Goal: Task Accomplishment & Management: Use online tool/utility

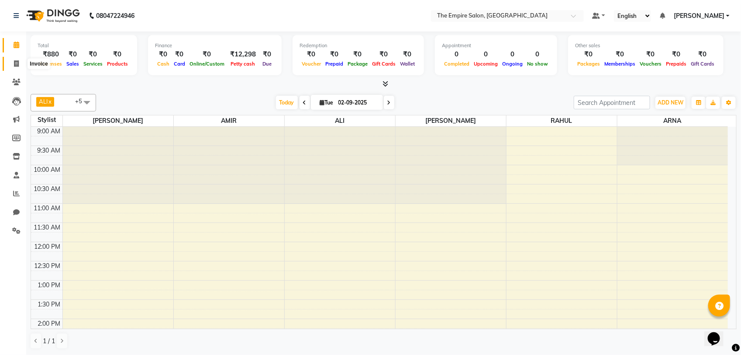
scroll to position [218, 0]
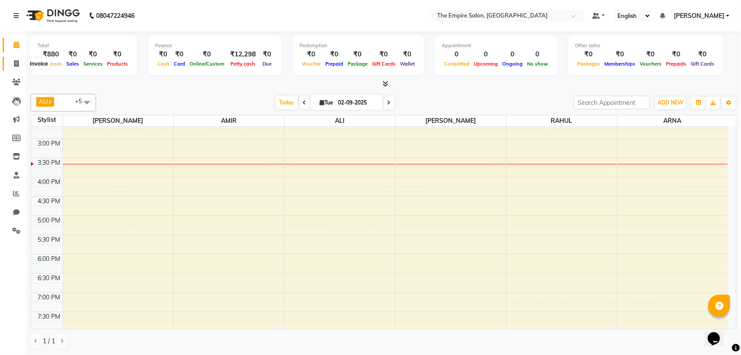
click at [12, 62] on span at bounding box center [16, 64] width 15 height 10
select select "service"
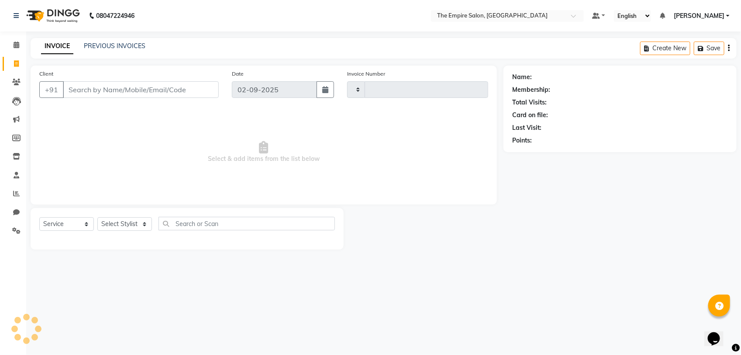
type input "1325"
select select "8221"
click at [127, 94] on input "Client" at bounding box center [141, 89] width 156 height 17
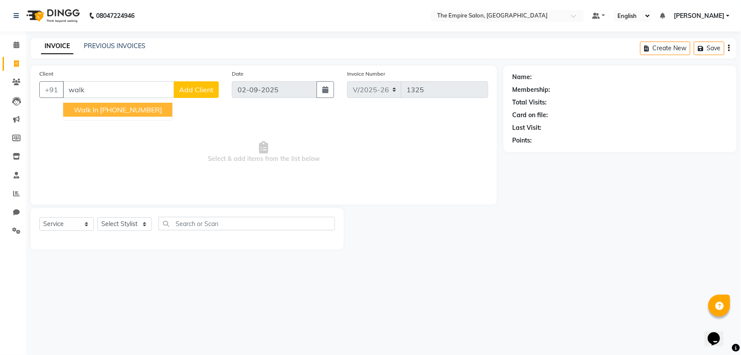
click at [123, 112] on ngb-highlight "[PHONE_NUMBER]" at bounding box center [131, 109] width 62 height 9
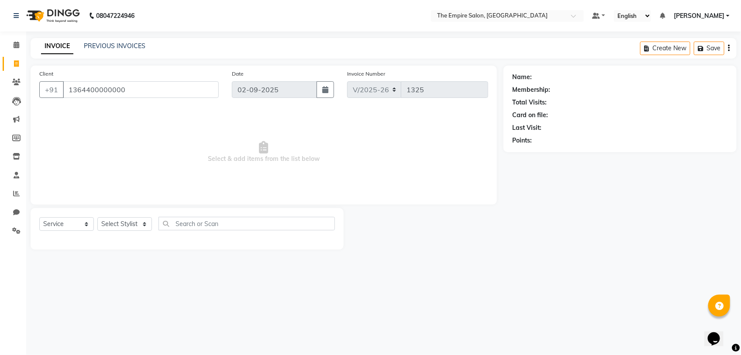
type input "1364400000000"
click at [129, 226] on select "Select Stylist ALI [PERSON_NAME] [PERSON_NAME] [PERSON_NAME] [PERSON_NAME] PRIY…" at bounding box center [124, 224] width 55 height 14
click at [53, 221] on select "Select Service Product Membership Package Voucher Prepaid Gift Card" at bounding box center [66, 224] width 55 height 14
click at [39, 217] on select "Select Service Product Membership Package Voucher Prepaid Gift Card" at bounding box center [66, 224] width 55 height 14
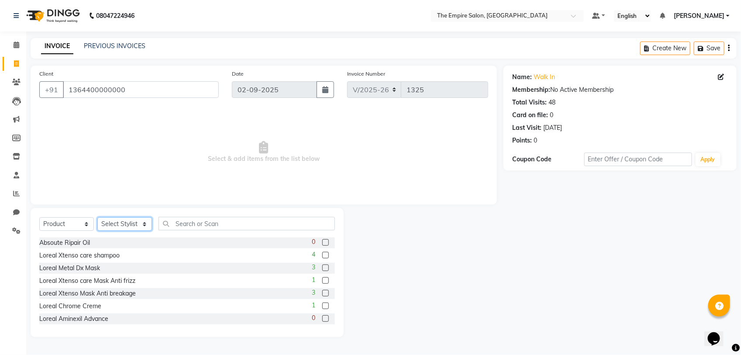
click at [121, 225] on select "Select Stylist ALI [PERSON_NAME] [PERSON_NAME] [PERSON_NAME] [PERSON_NAME] PRIY…" at bounding box center [124, 224] width 55 height 14
click at [274, 189] on span "Select & add items from the list below" at bounding box center [263, 151] width 449 height 87
click at [51, 225] on select "Select Service Product Membership Package Voucher Prepaid Gift Card" at bounding box center [66, 224] width 55 height 14
select select "service"
click at [39, 217] on select "Select Service Product Membership Package Voucher Prepaid Gift Card" at bounding box center [66, 224] width 55 height 14
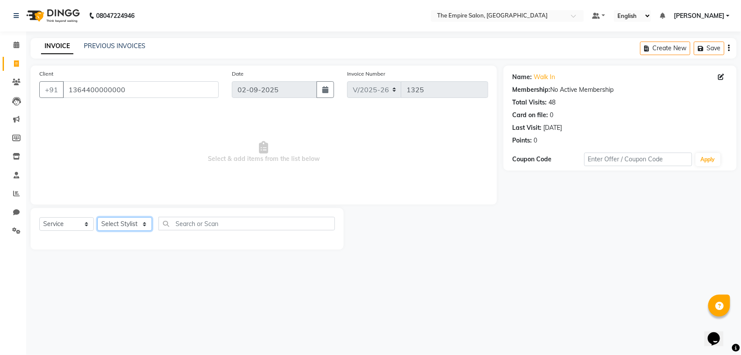
click at [112, 228] on select "Select Stylist ALI [PERSON_NAME] [PERSON_NAME] [PERSON_NAME] [PERSON_NAME] PRIY…" at bounding box center [124, 224] width 55 height 14
select select "78686"
click at [97, 217] on select "Select Stylist ALI [PERSON_NAME] [PERSON_NAME] [PERSON_NAME] [PERSON_NAME] PRIY…" at bounding box center [124, 224] width 55 height 14
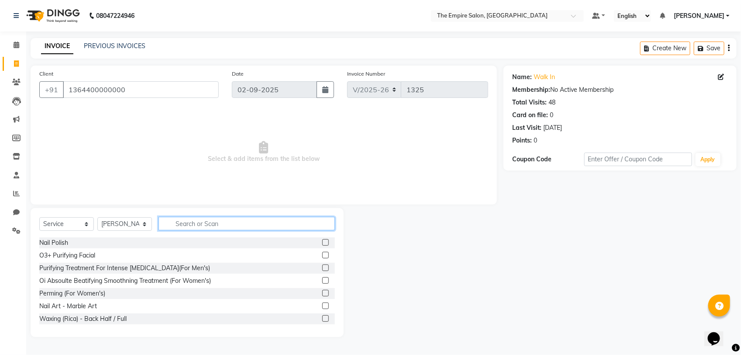
click at [204, 225] on input "text" at bounding box center [247, 224] width 177 height 14
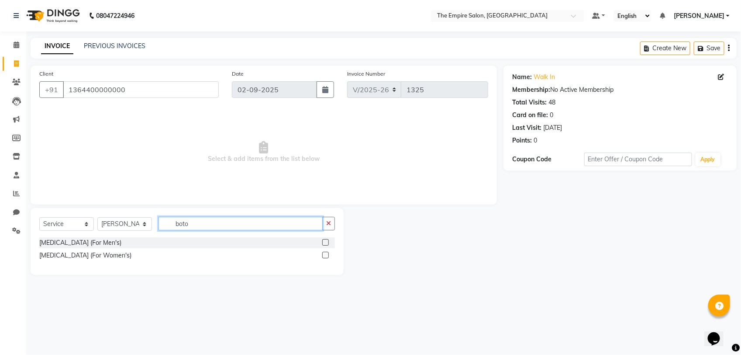
type input "boto"
click at [326, 256] on label at bounding box center [325, 255] width 7 height 7
click at [326, 256] on input "checkbox" at bounding box center [325, 256] width 6 height 6
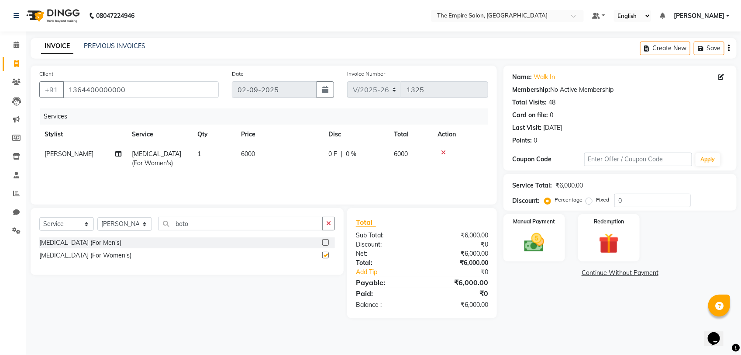
checkbox input "false"
click at [239, 165] on td "6000" at bounding box center [279, 158] width 87 height 29
select select "78686"
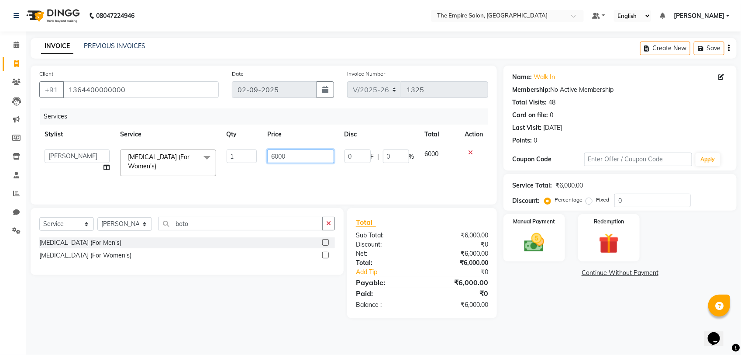
drag, startPoint x: 290, startPoint y: 156, endPoint x: 254, endPoint y: 183, distance: 44.0
click at [254, 183] on div "Services Stylist Service Qty Price Disc Total Action ALI [PERSON_NAME] [PERSON_…" at bounding box center [263, 151] width 449 height 87
type input "3000"
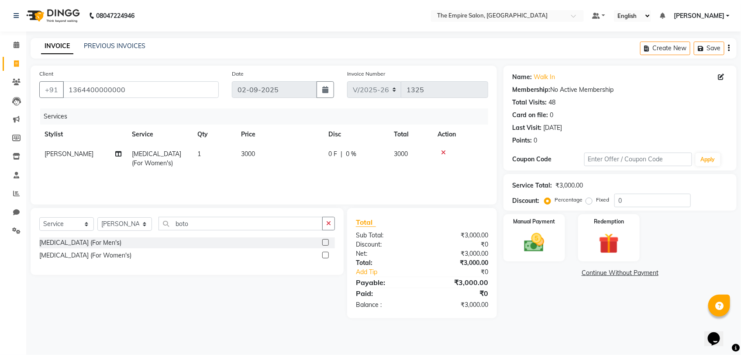
click at [395, 325] on main "INVOICE PREVIOUS INVOICES Create New Save Client [PHONE_NUMBER] Date [DATE] Inv…" at bounding box center [383, 184] width 715 height 293
click at [533, 243] on img at bounding box center [534, 242] width 35 height 24
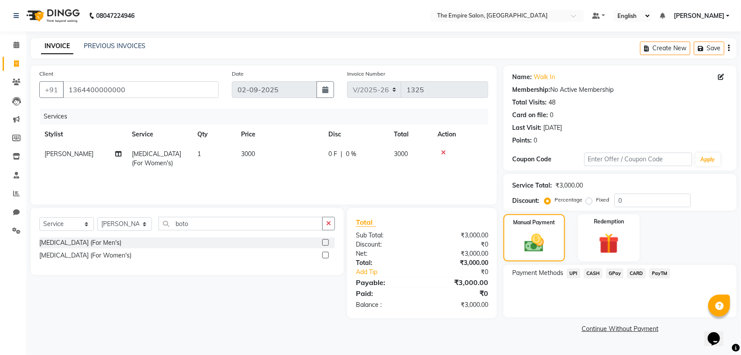
click at [595, 272] on span "CASH" at bounding box center [593, 273] width 19 height 10
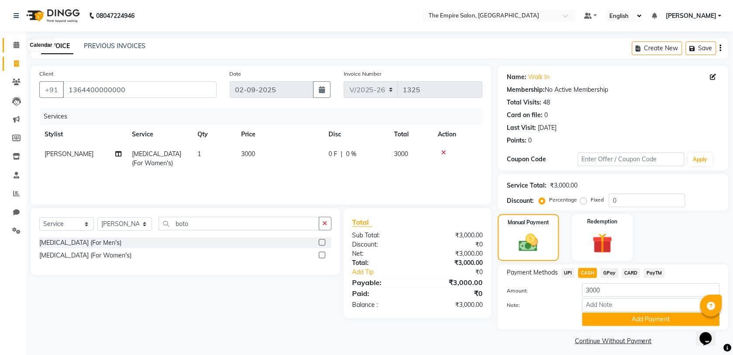
click at [14, 44] on icon at bounding box center [17, 45] width 6 height 7
